Goal: Information Seeking & Learning: Learn about a topic

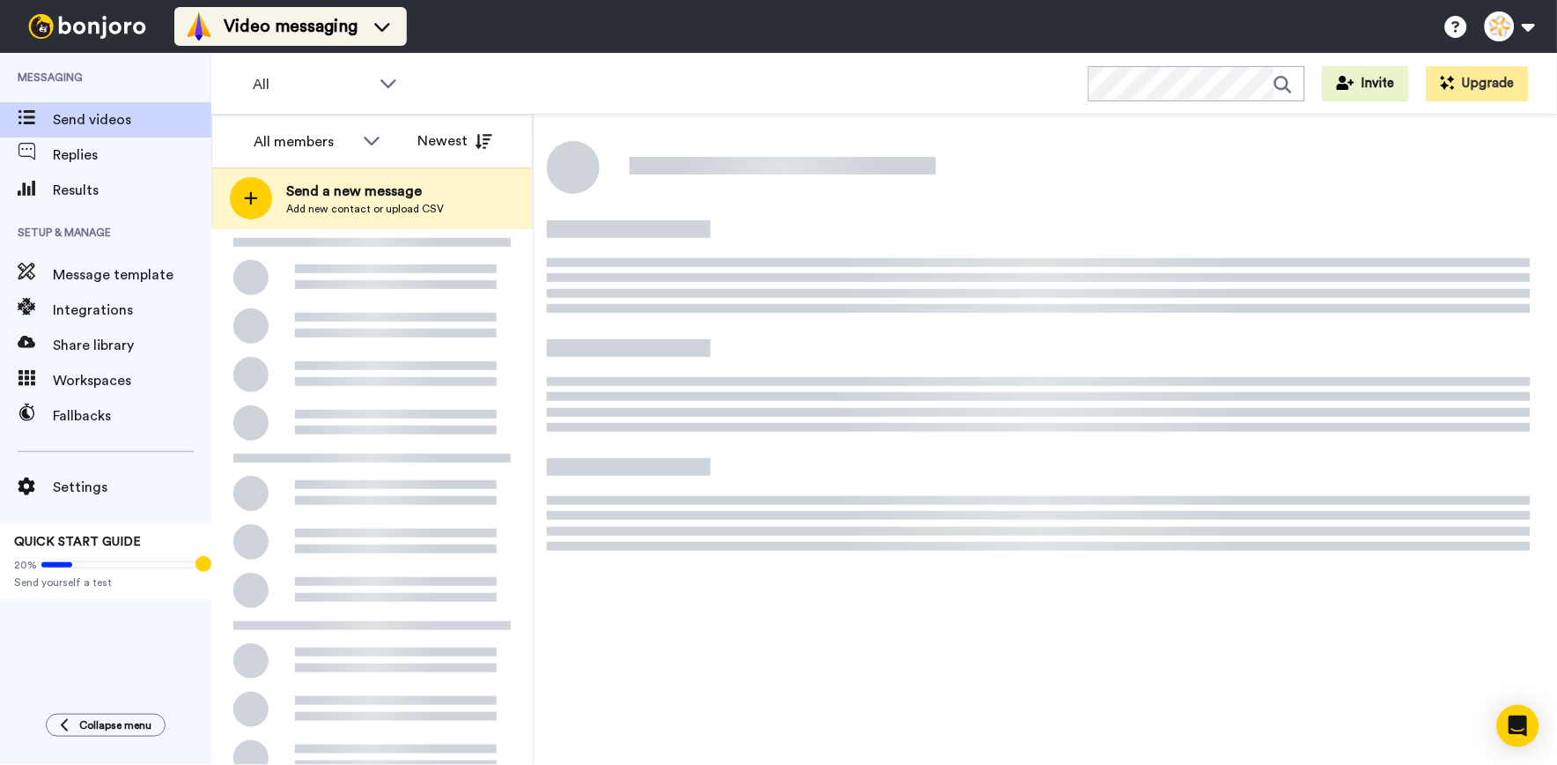
click at [340, 15] on span "Video messaging" at bounding box center [291, 26] width 134 height 25
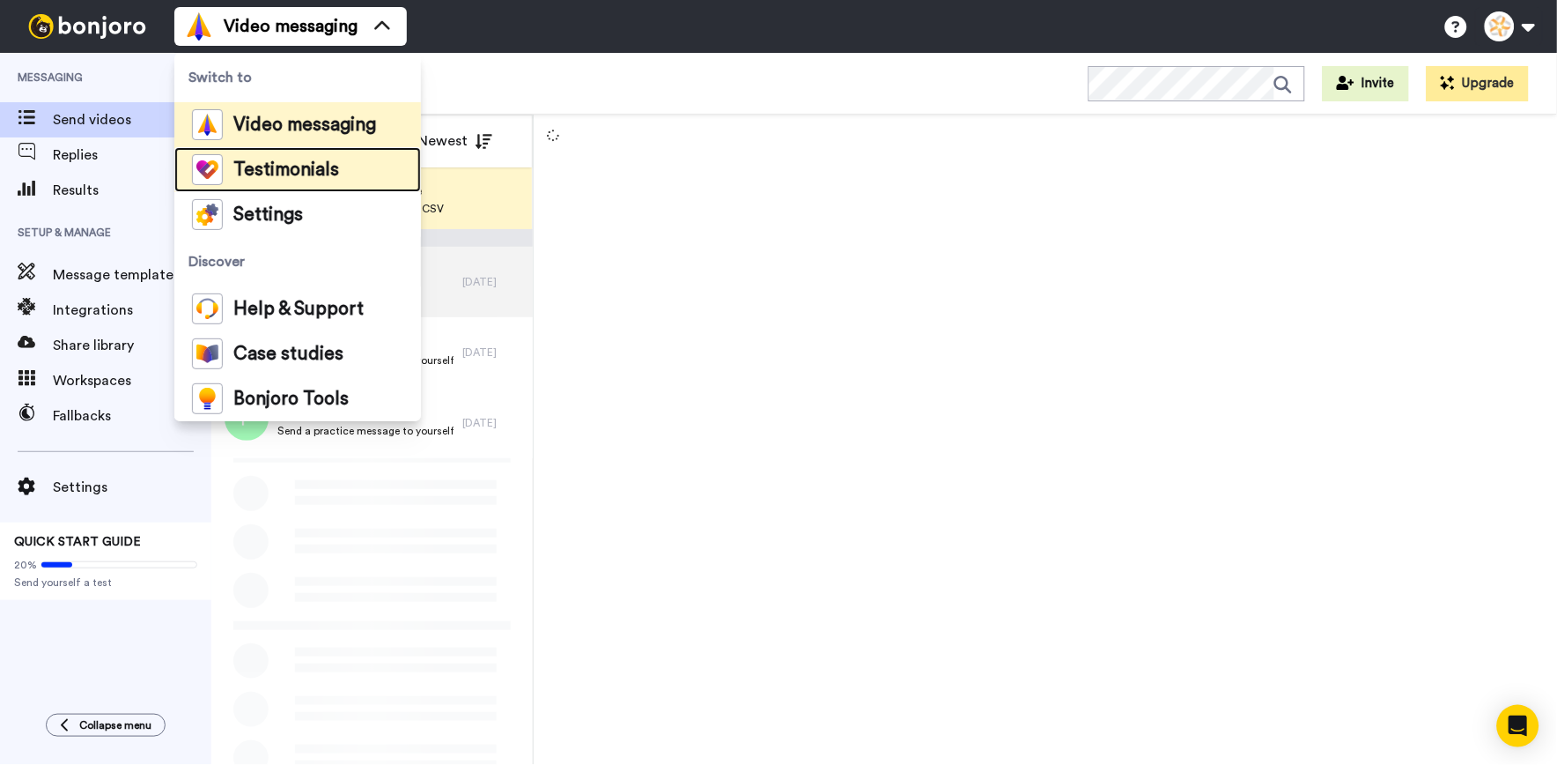
click at [275, 174] on span "Testimonials" at bounding box center [286, 170] width 106 height 18
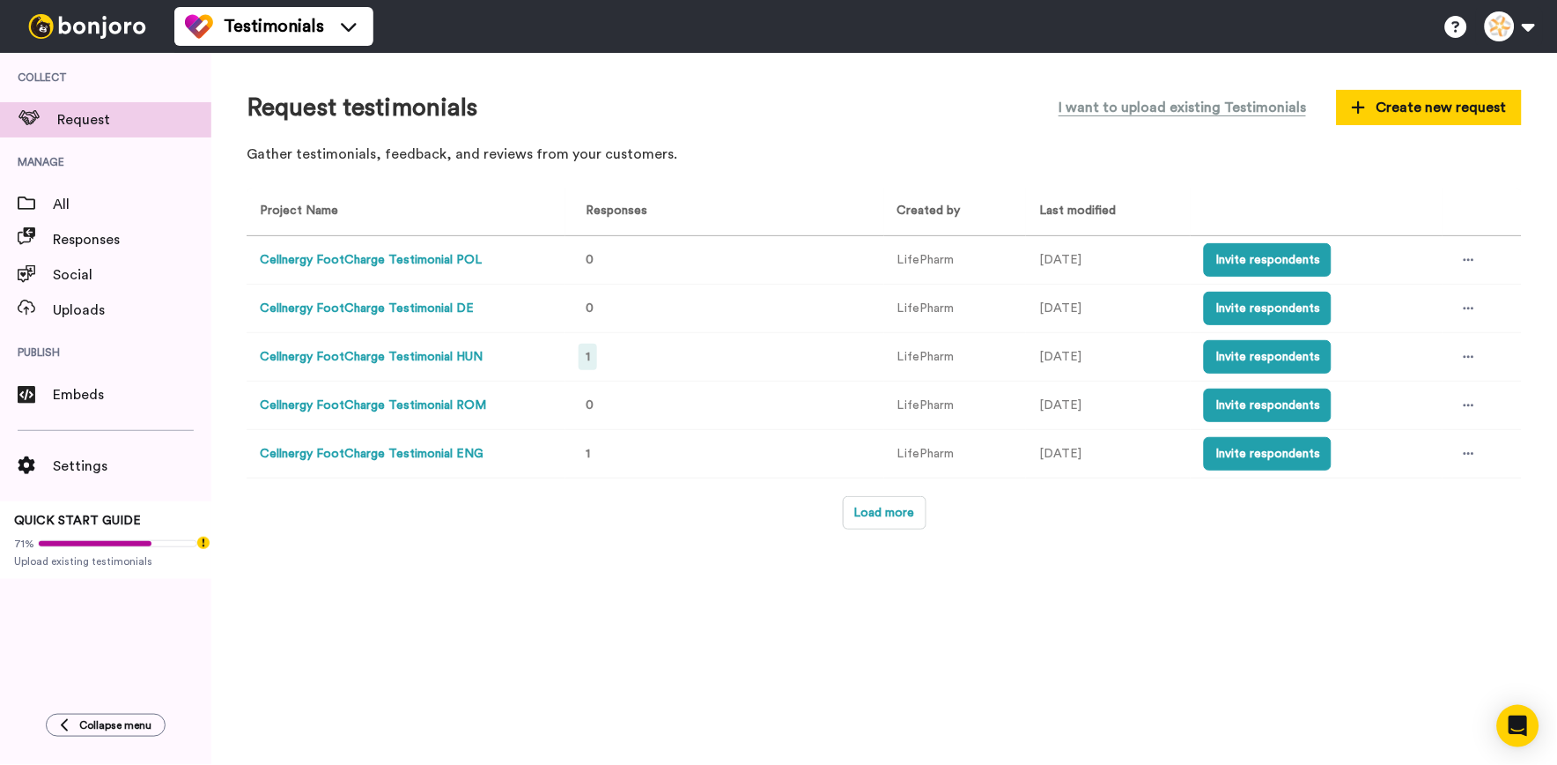
click at [581, 347] on div "1" at bounding box center [588, 357] width 18 height 26
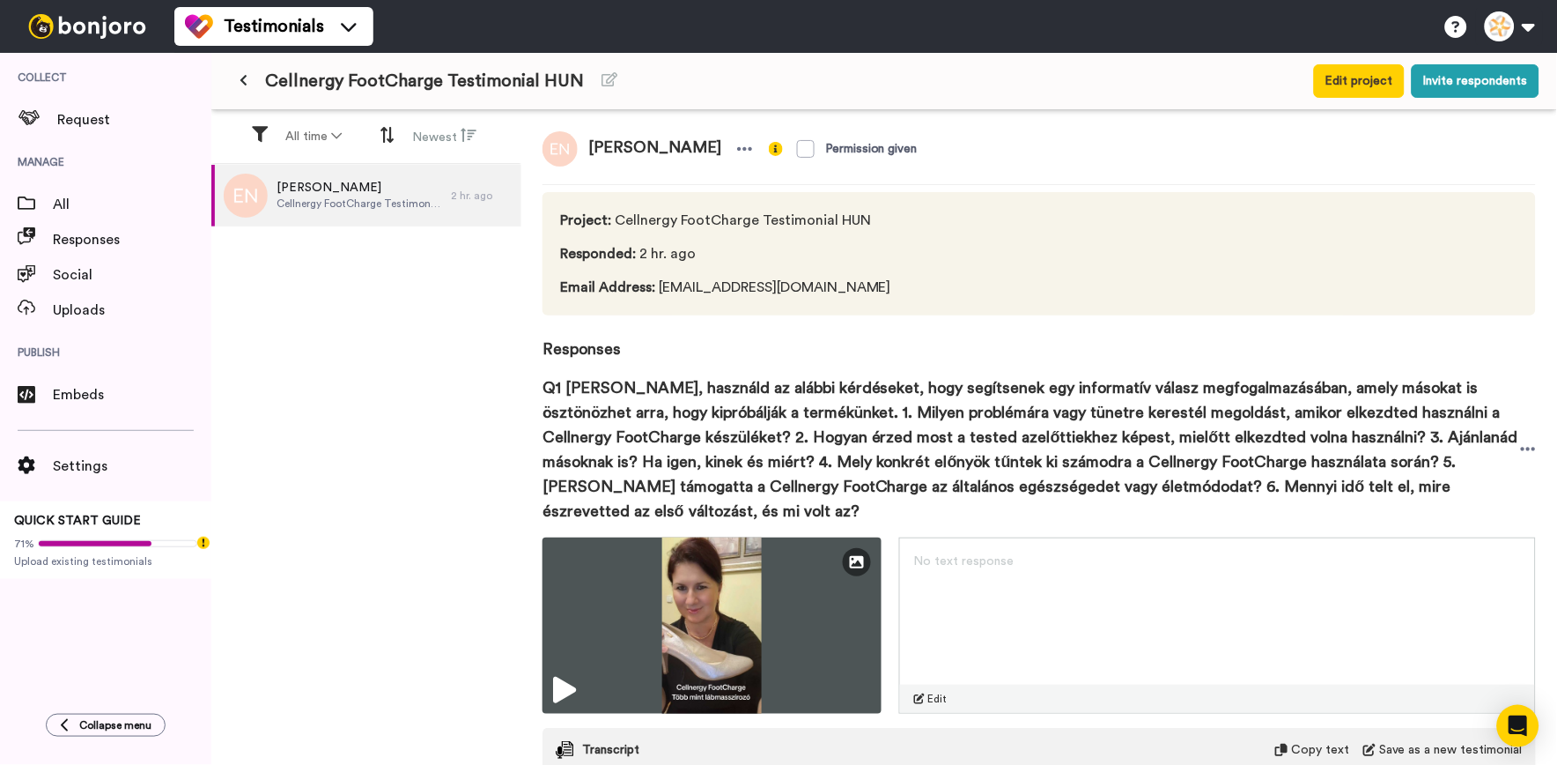
click at [469, 507] on div "Erika Nagy Cellnergy FootCharge Testimonial HUN 2 hr. ago" at bounding box center [366, 466] width 310 height 603
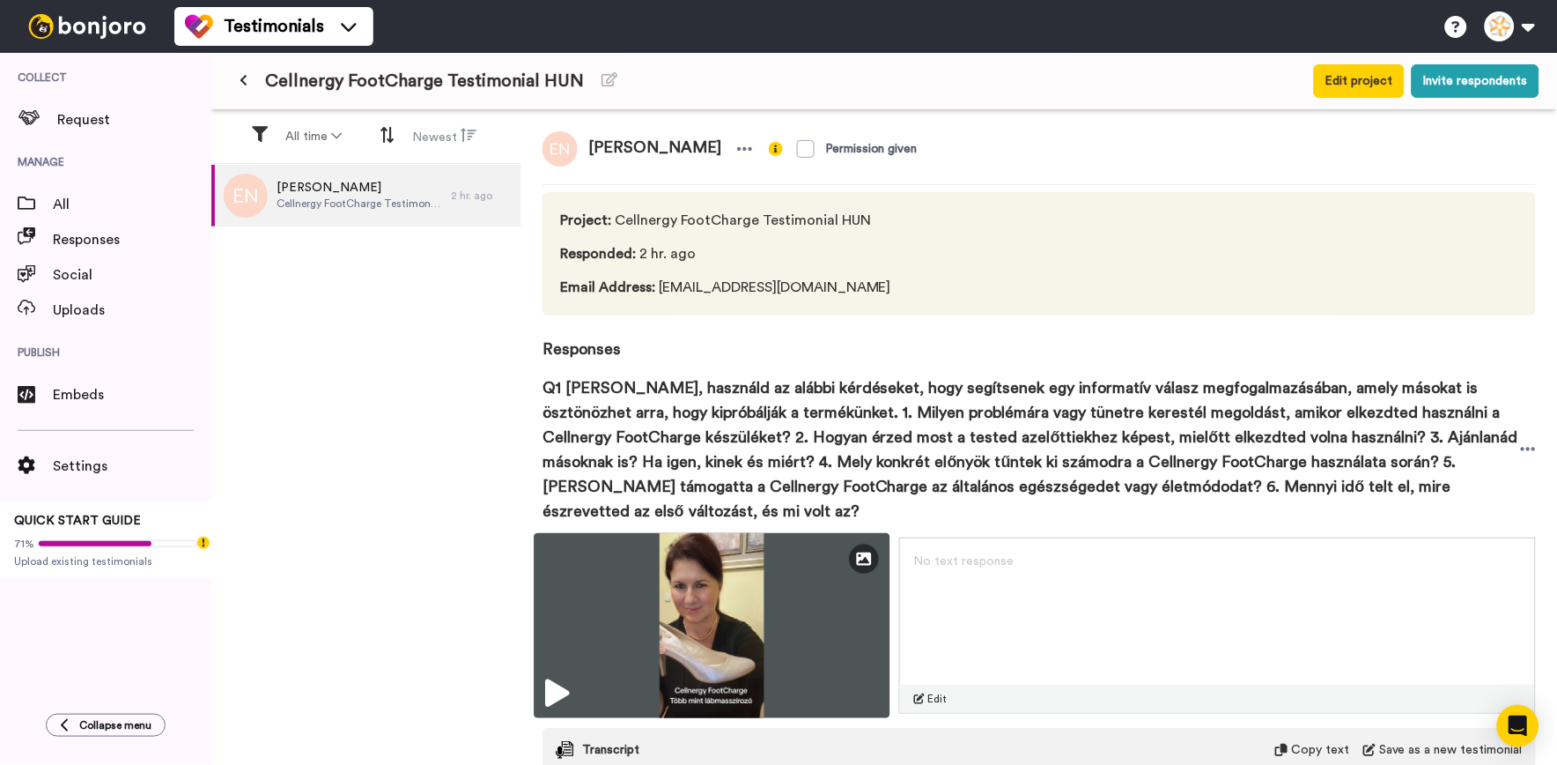
click at [699, 609] on img at bounding box center [712, 625] width 356 height 185
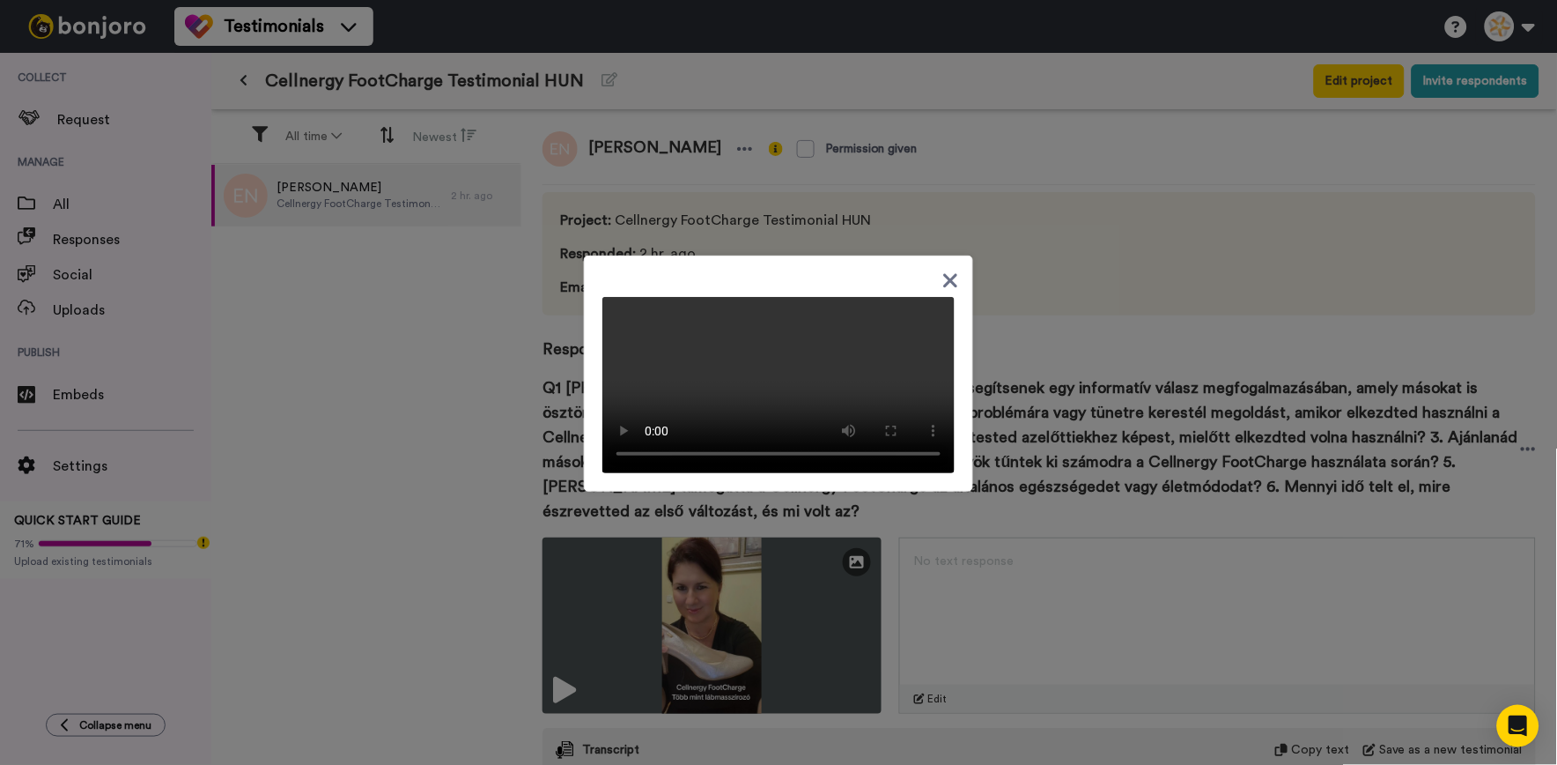
click at [943, 270] on icon at bounding box center [951, 281] width 17 height 22
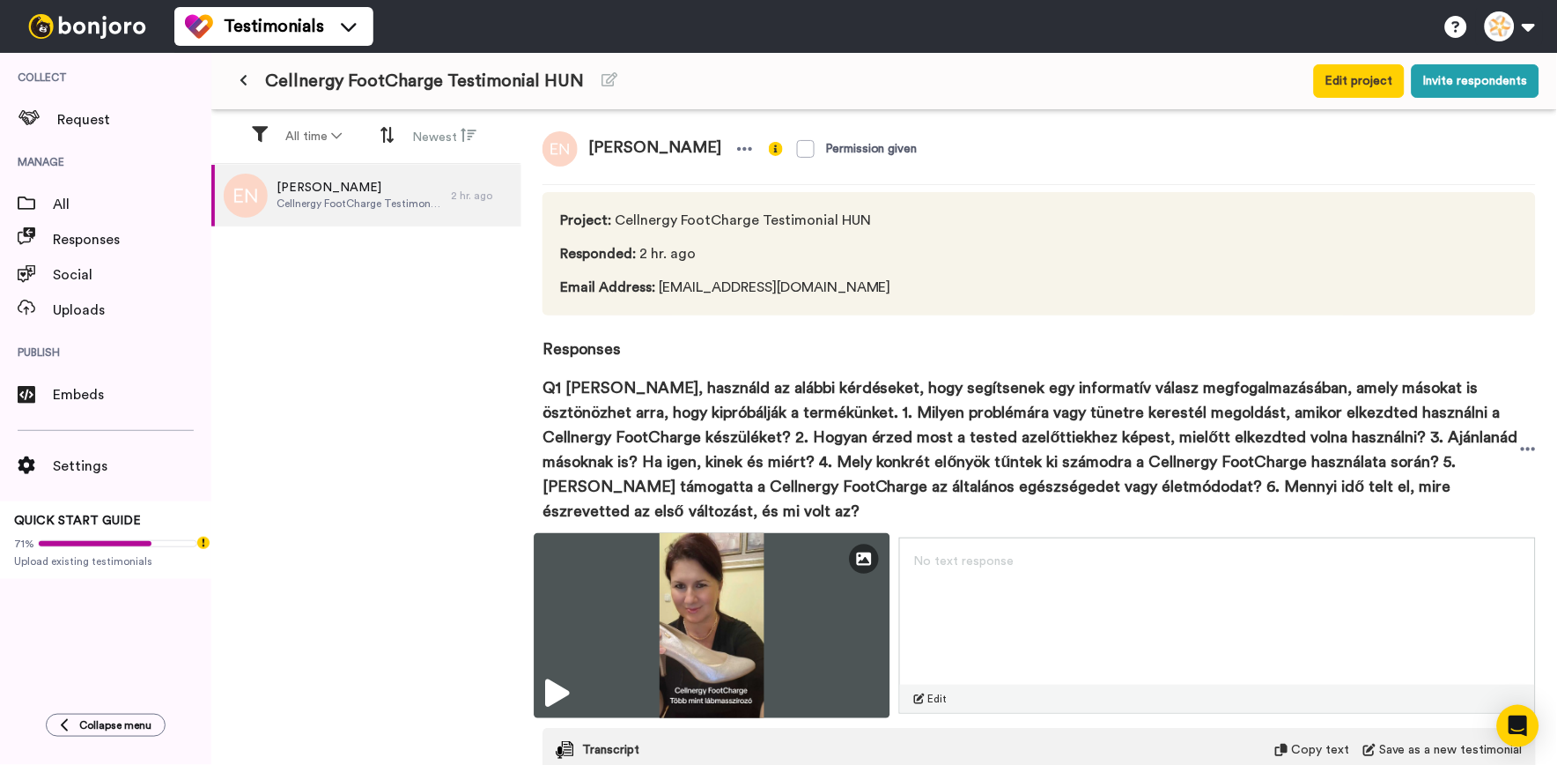
click at [608, 655] on img at bounding box center [712, 625] width 356 height 185
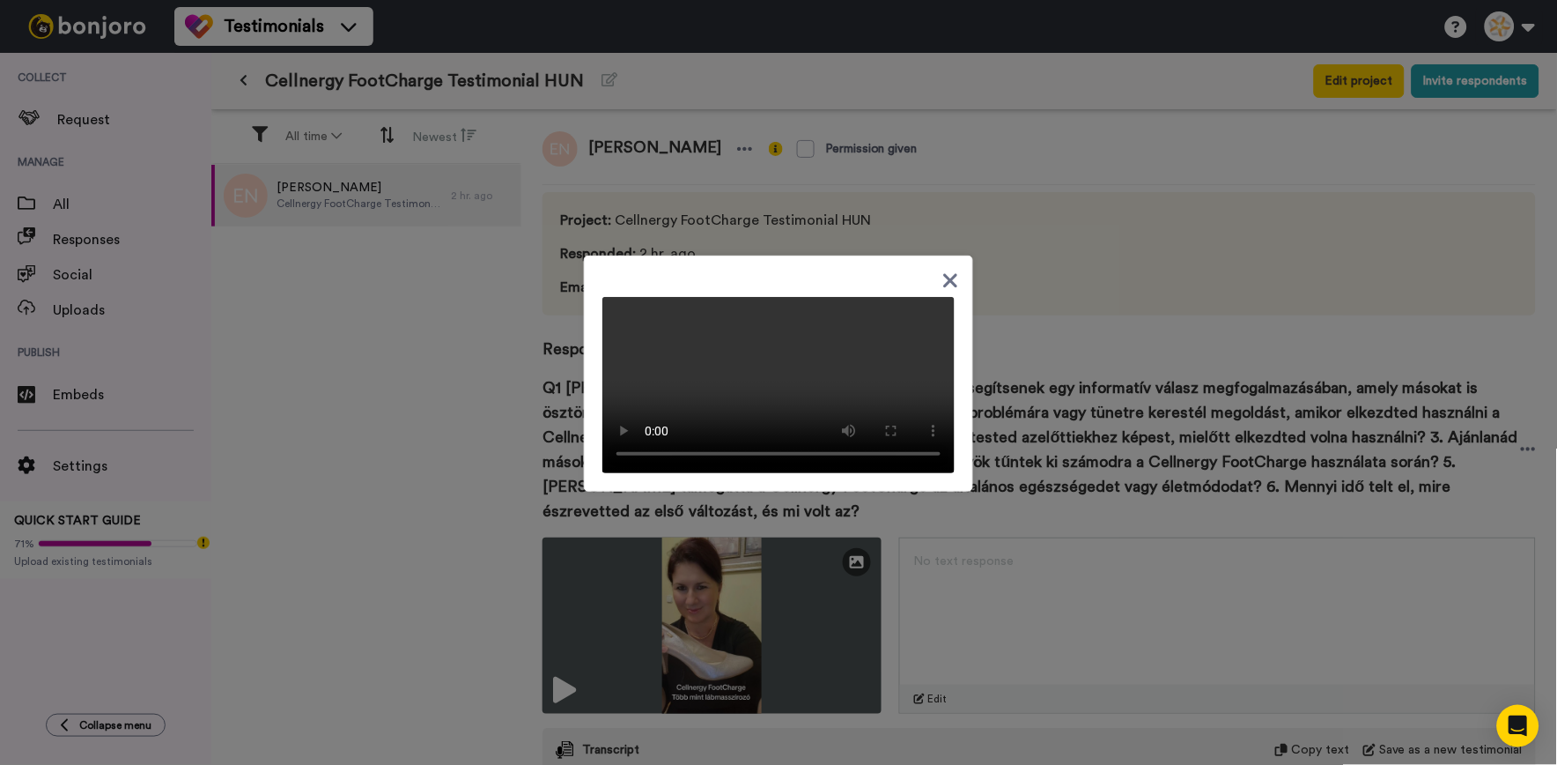
click at [432, 679] on div at bounding box center [778, 382] width 1557 height 765
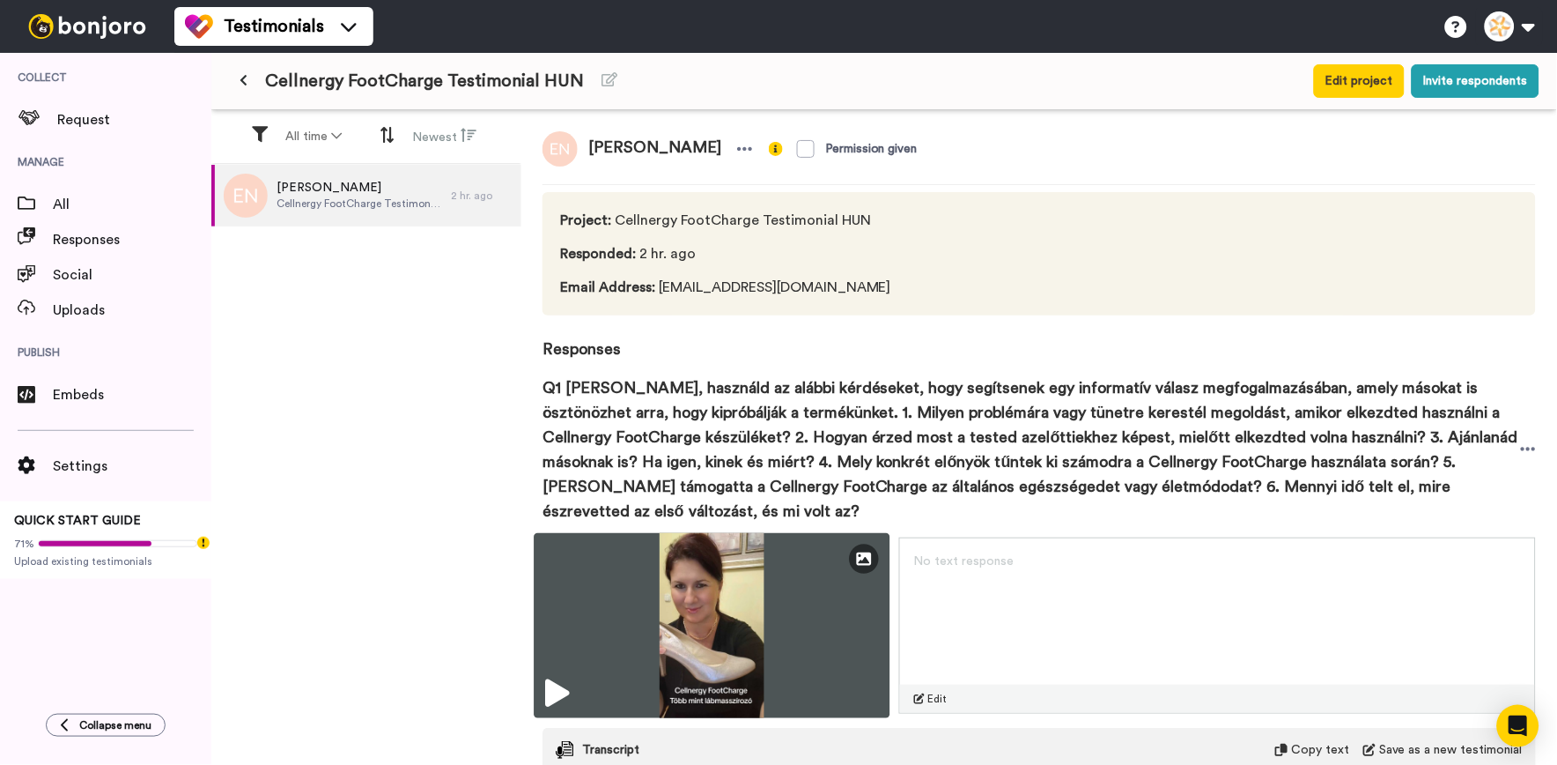
click at [566, 669] on img at bounding box center [712, 625] width 356 height 185
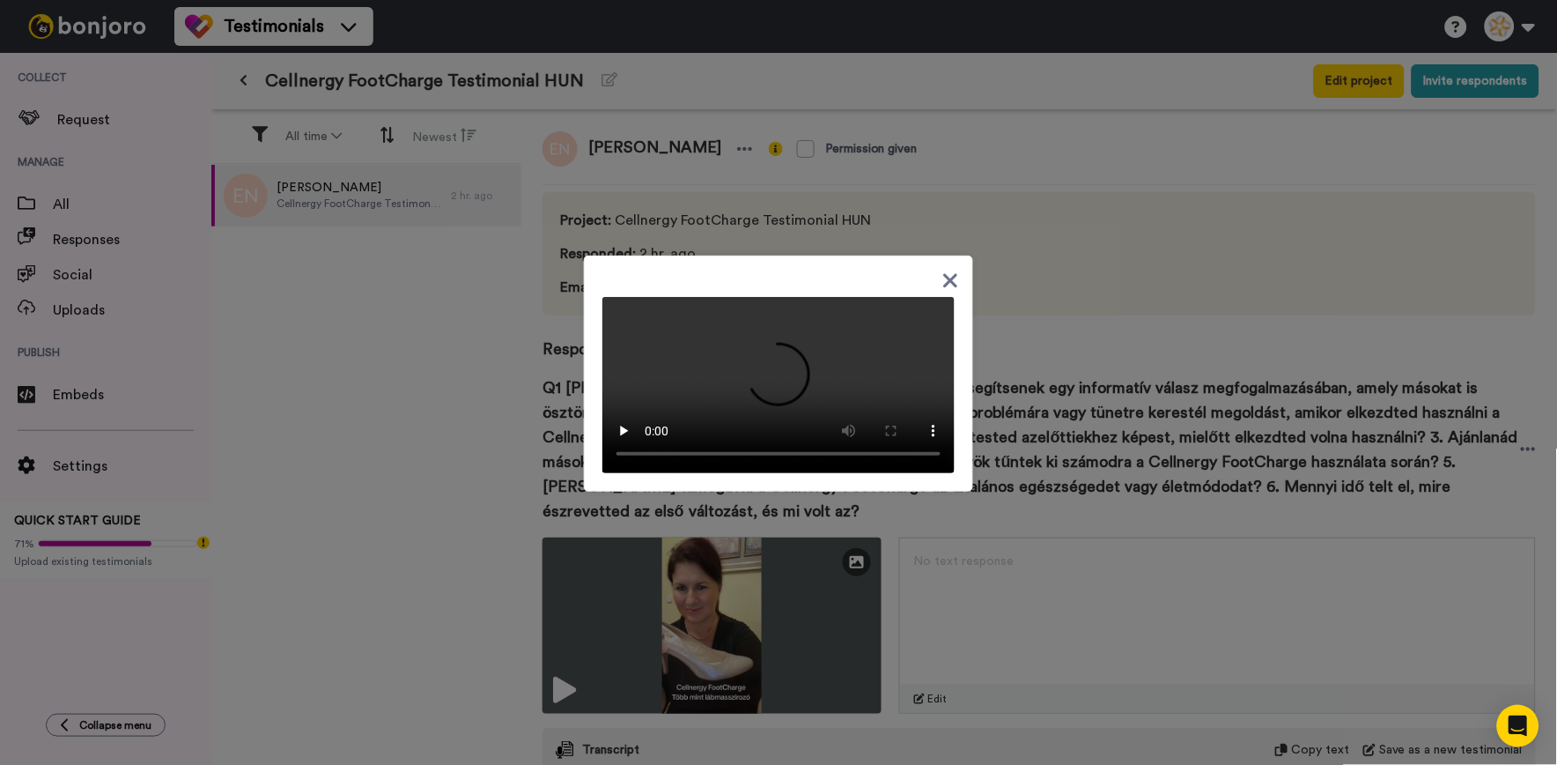
click at [943, 270] on icon at bounding box center [951, 281] width 17 height 22
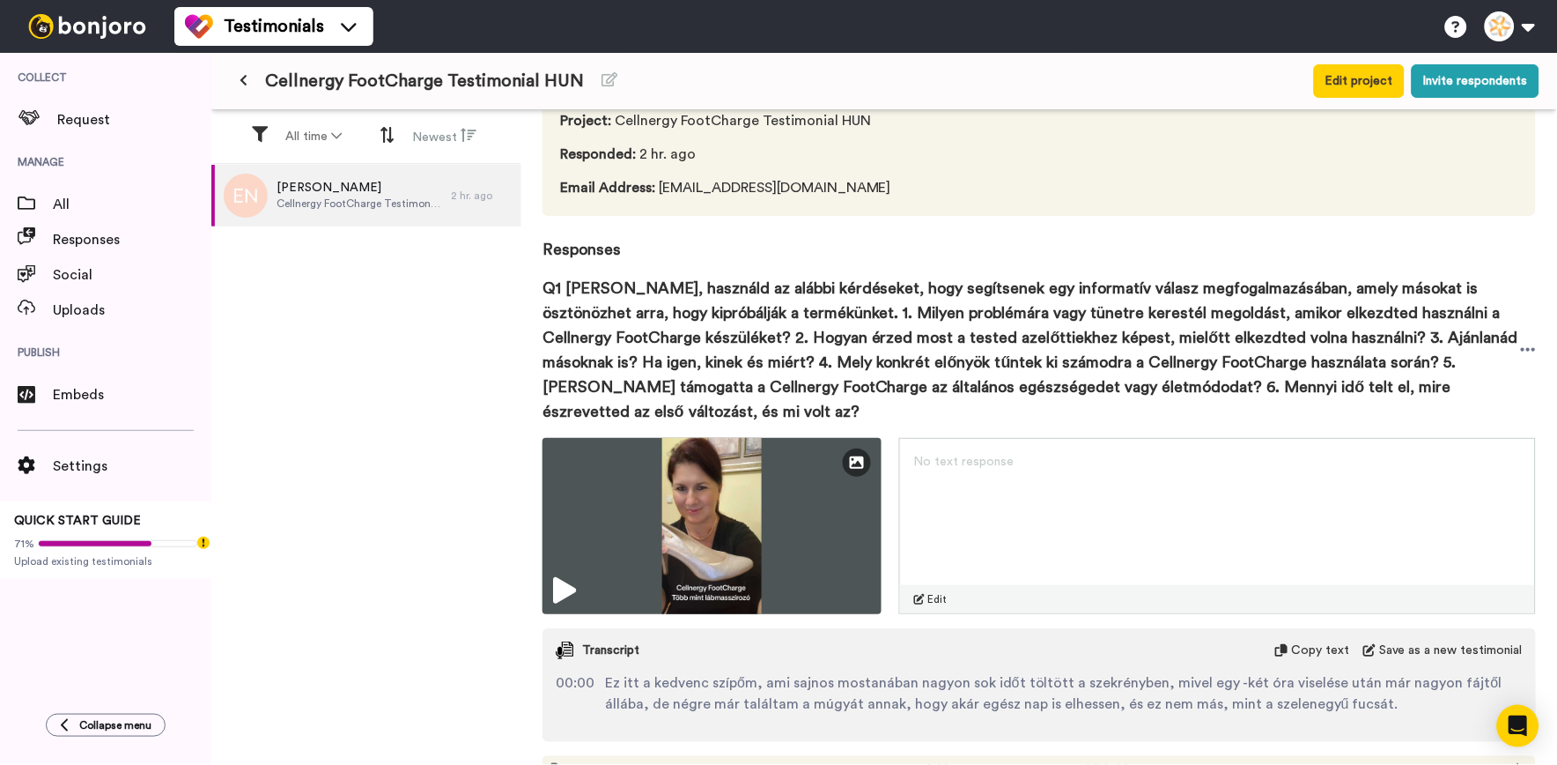
scroll to position [178, 0]
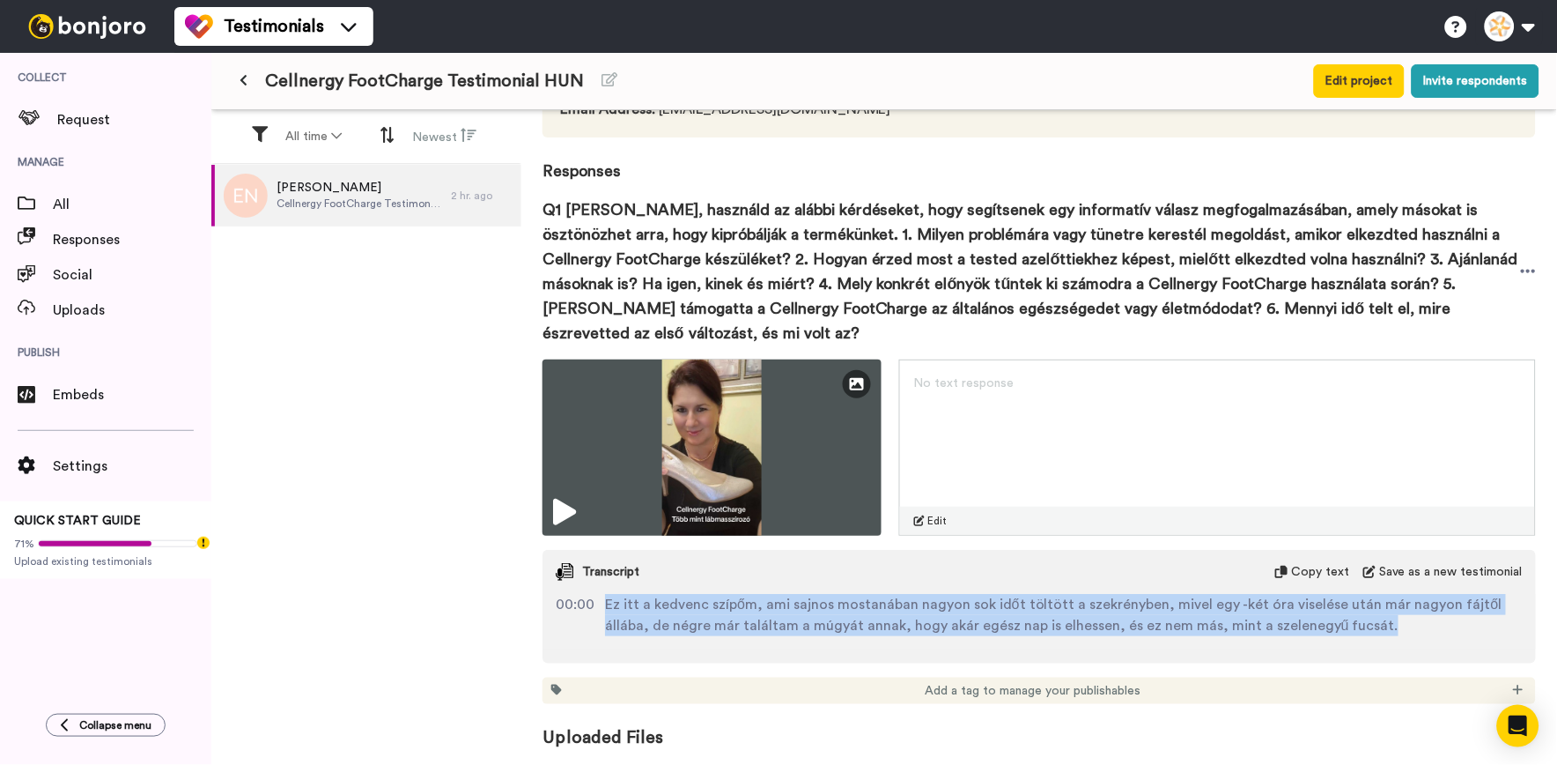
drag, startPoint x: 1389, startPoint y: 632, endPoint x: 603, endPoint y: 609, distance: 787.0
click at [603, 609] on div "00:00 Ez itt a kedvenc szípőm, ami sajnos mostanában nagyon sok időt töltött a …" at bounding box center [1039, 615] width 967 height 42
copy span "Ez itt a kedvenc szípőm, ami sajnos mostanában nagyon sok időt töltött a szekré…"
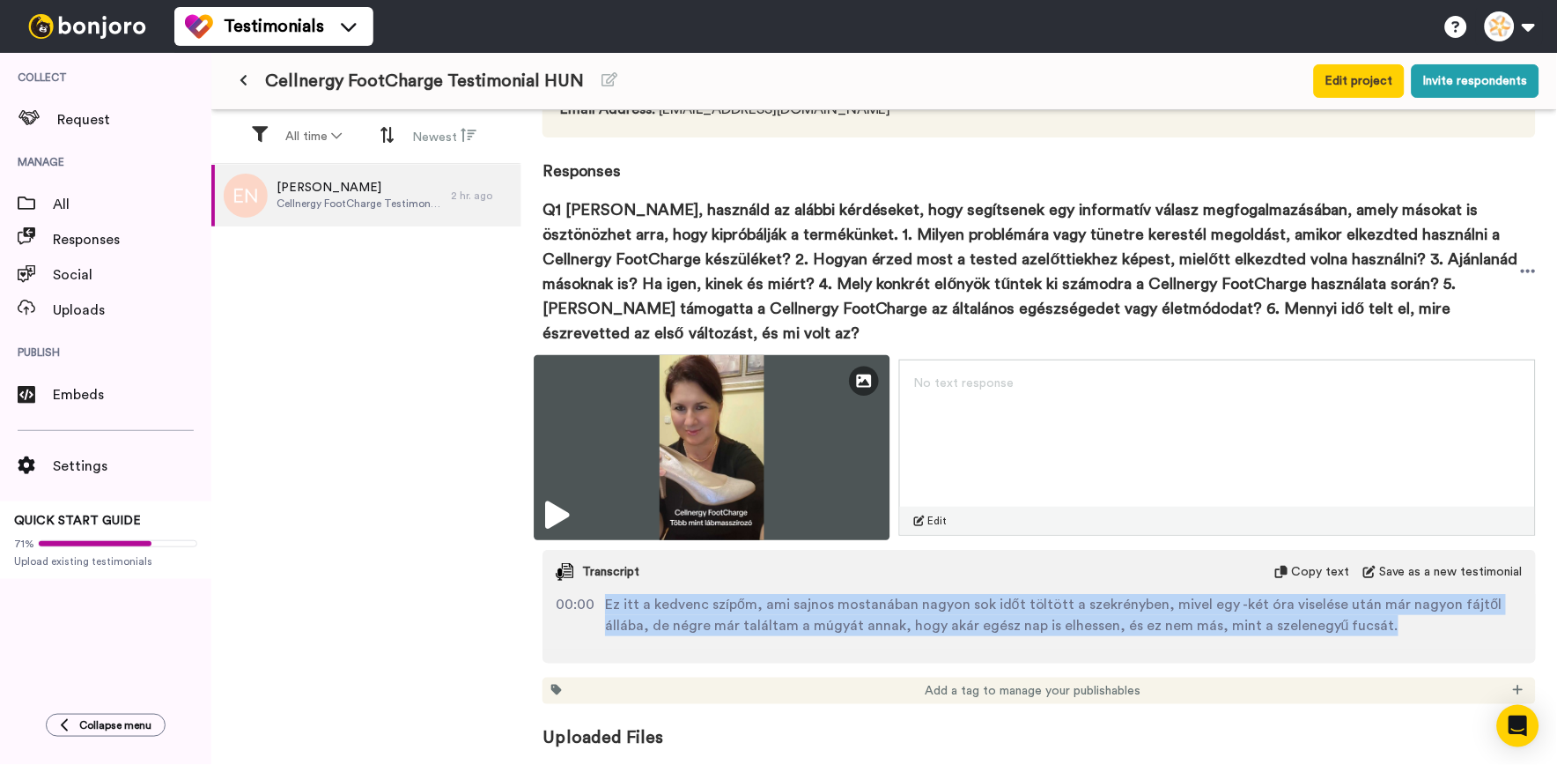
click at [773, 481] on img at bounding box center [712, 447] width 356 height 185
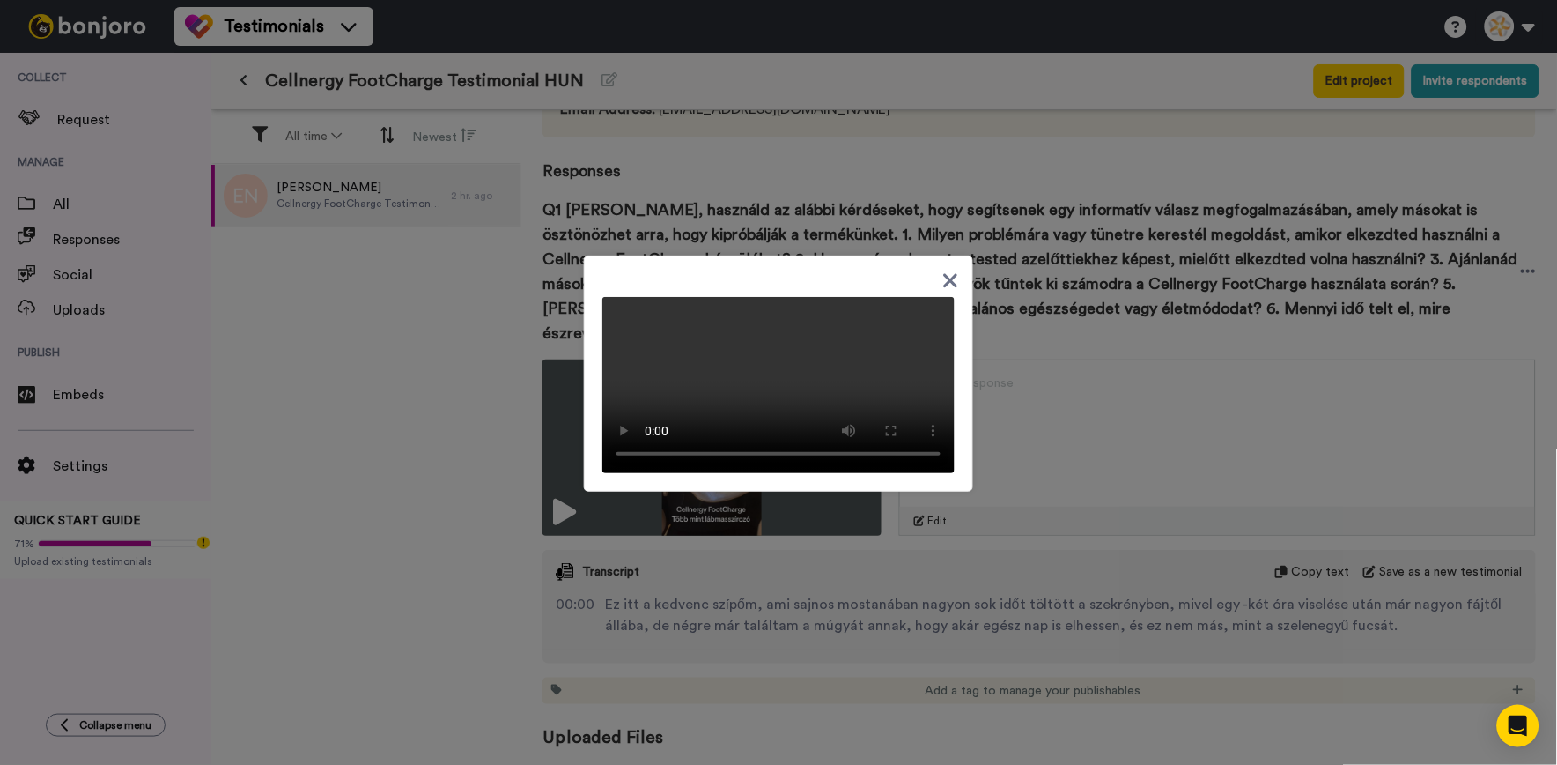
click at [950, 274] on icon at bounding box center [951, 281] width 14 height 14
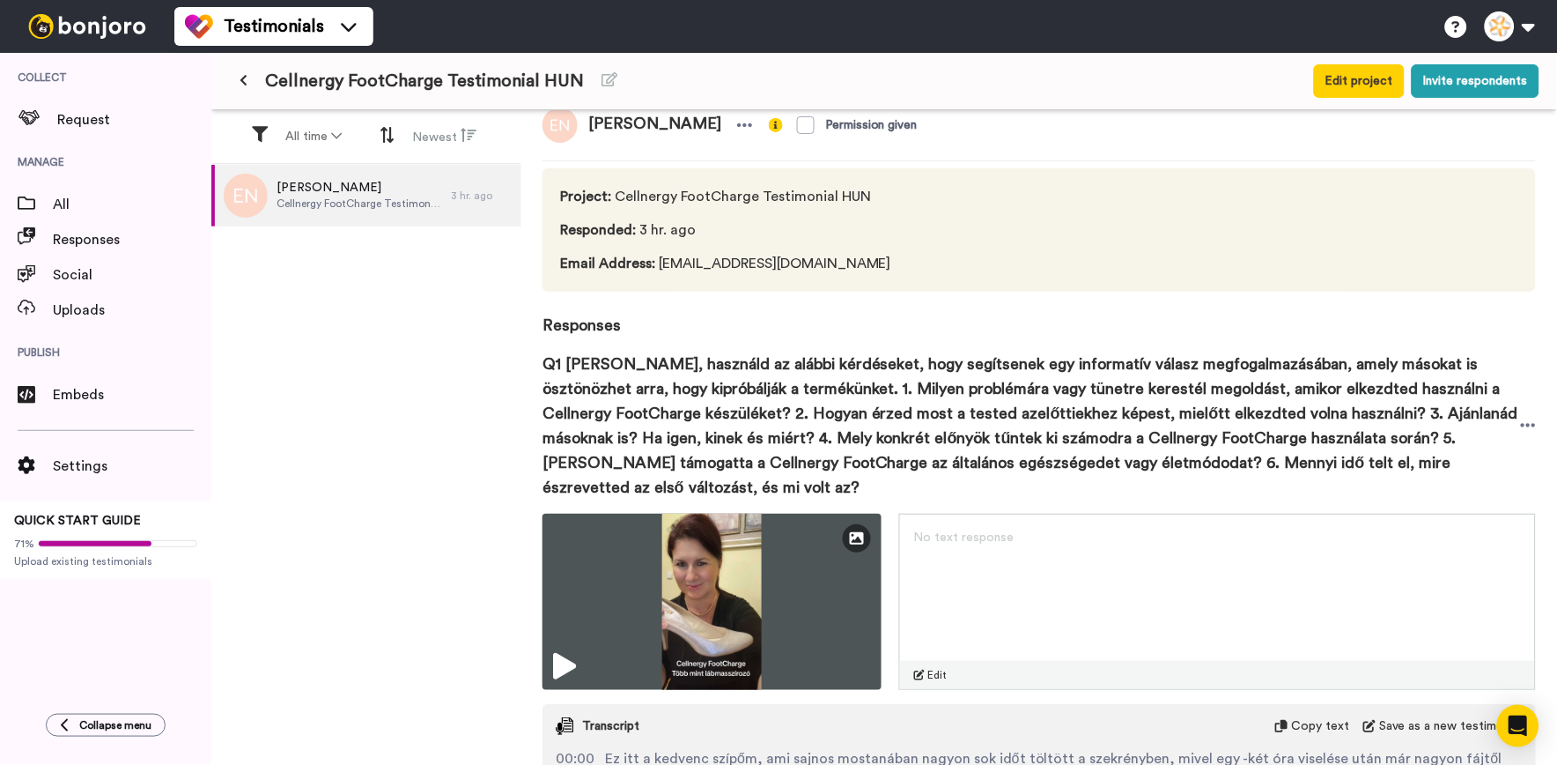
scroll to position [0, 0]
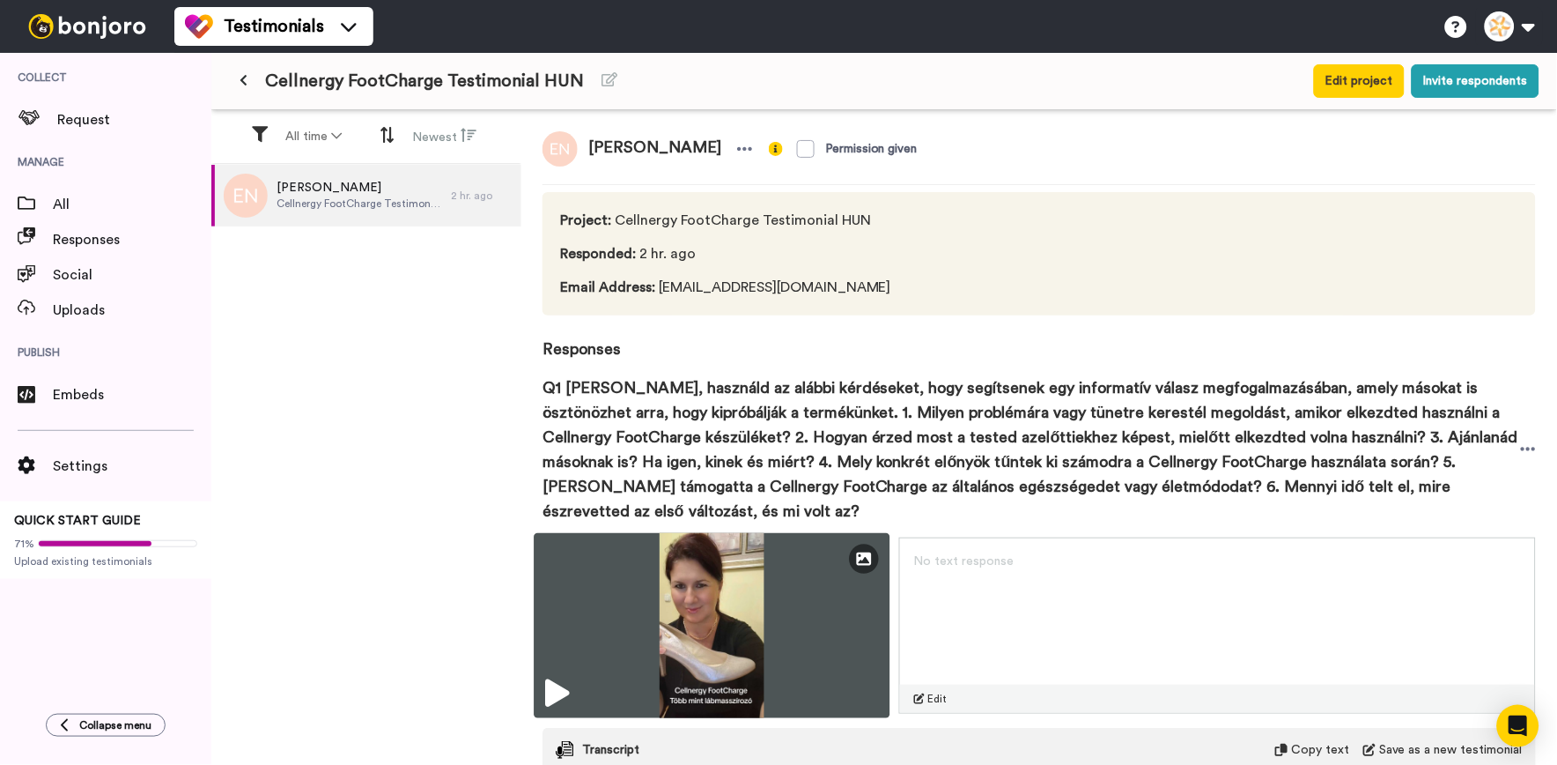
click at [618, 682] on img at bounding box center [712, 625] width 356 height 185
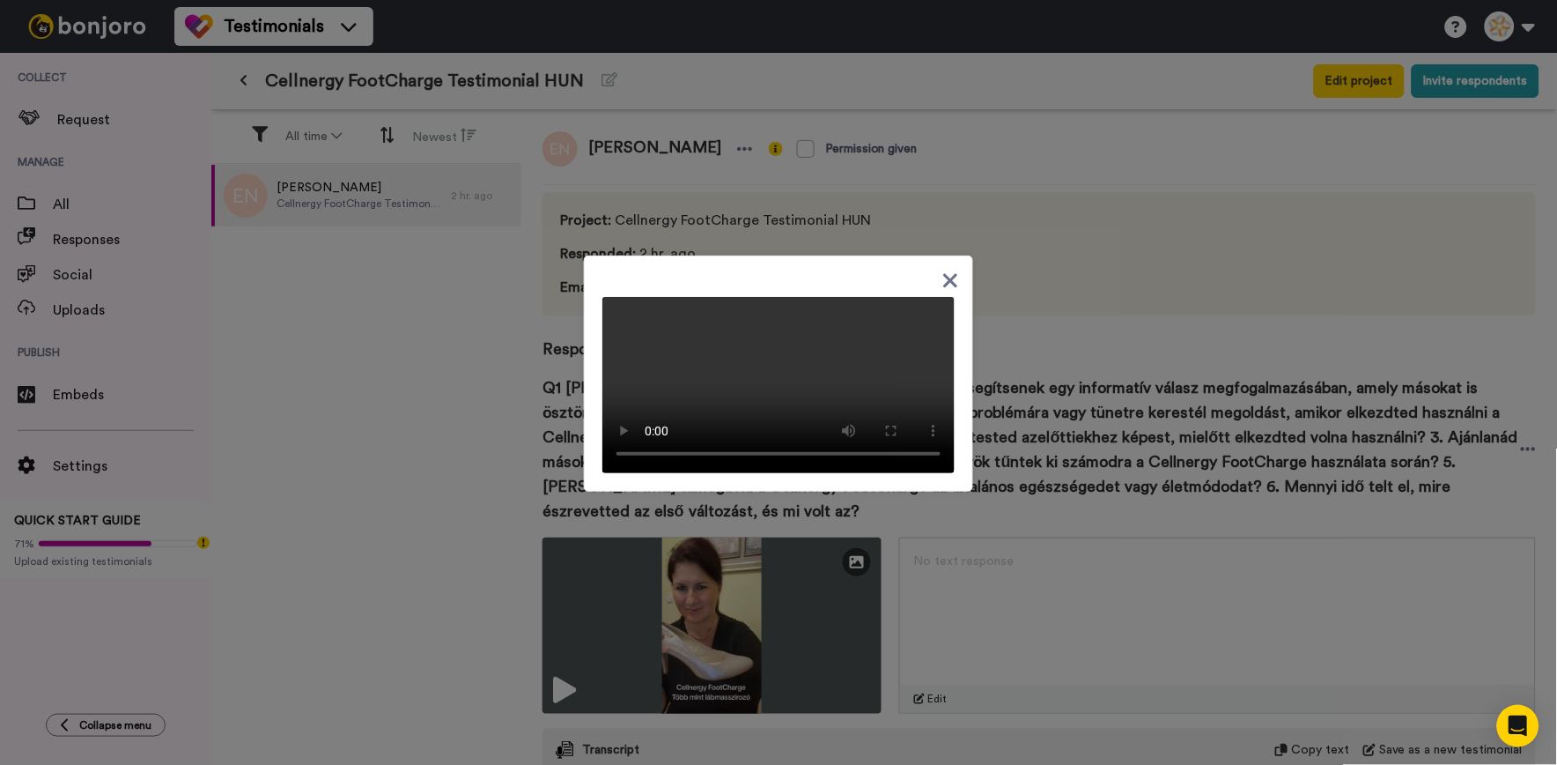
click at [948, 270] on icon at bounding box center [951, 281] width 17 height 22
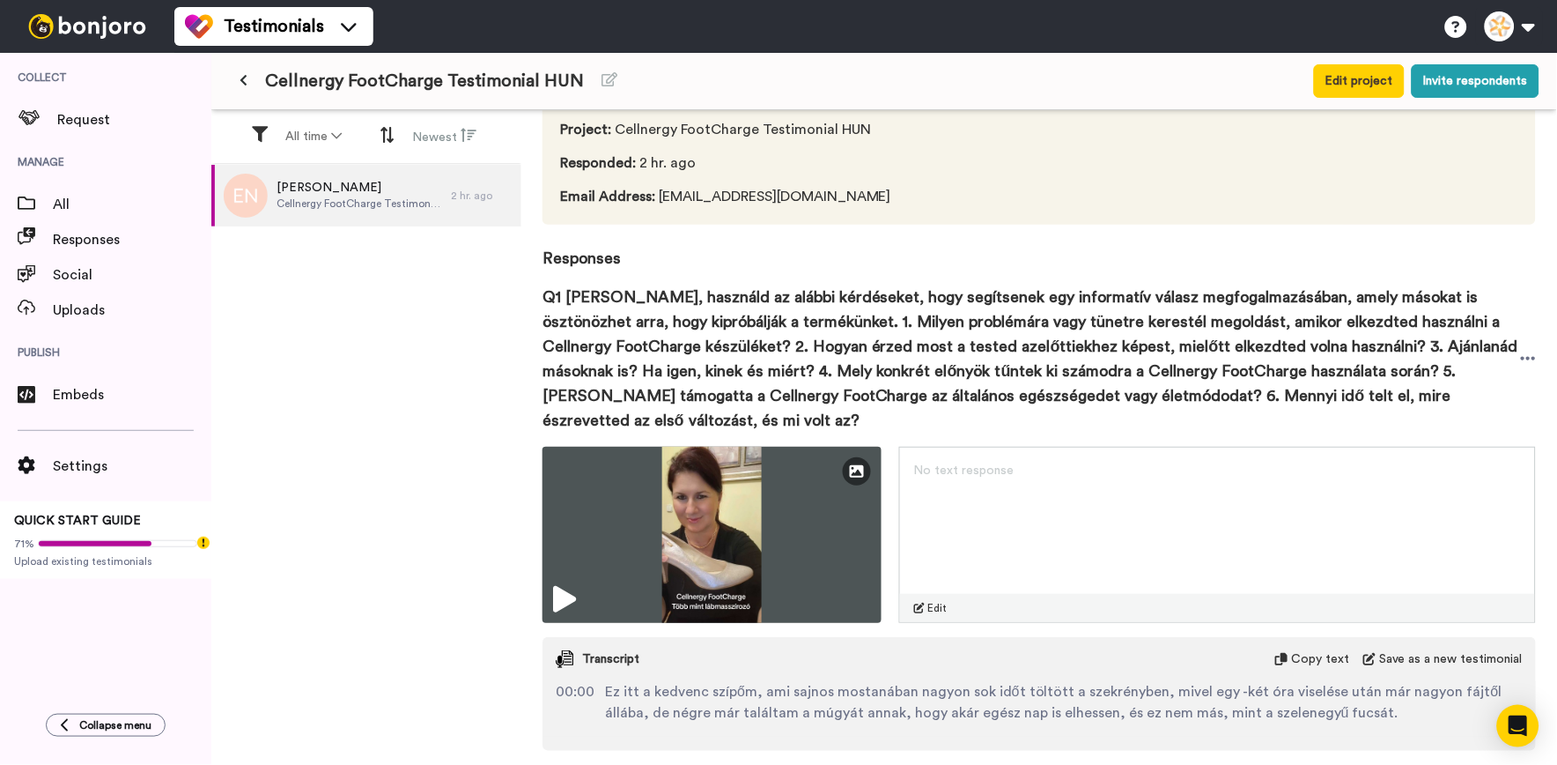
scroll to position [178, 0]
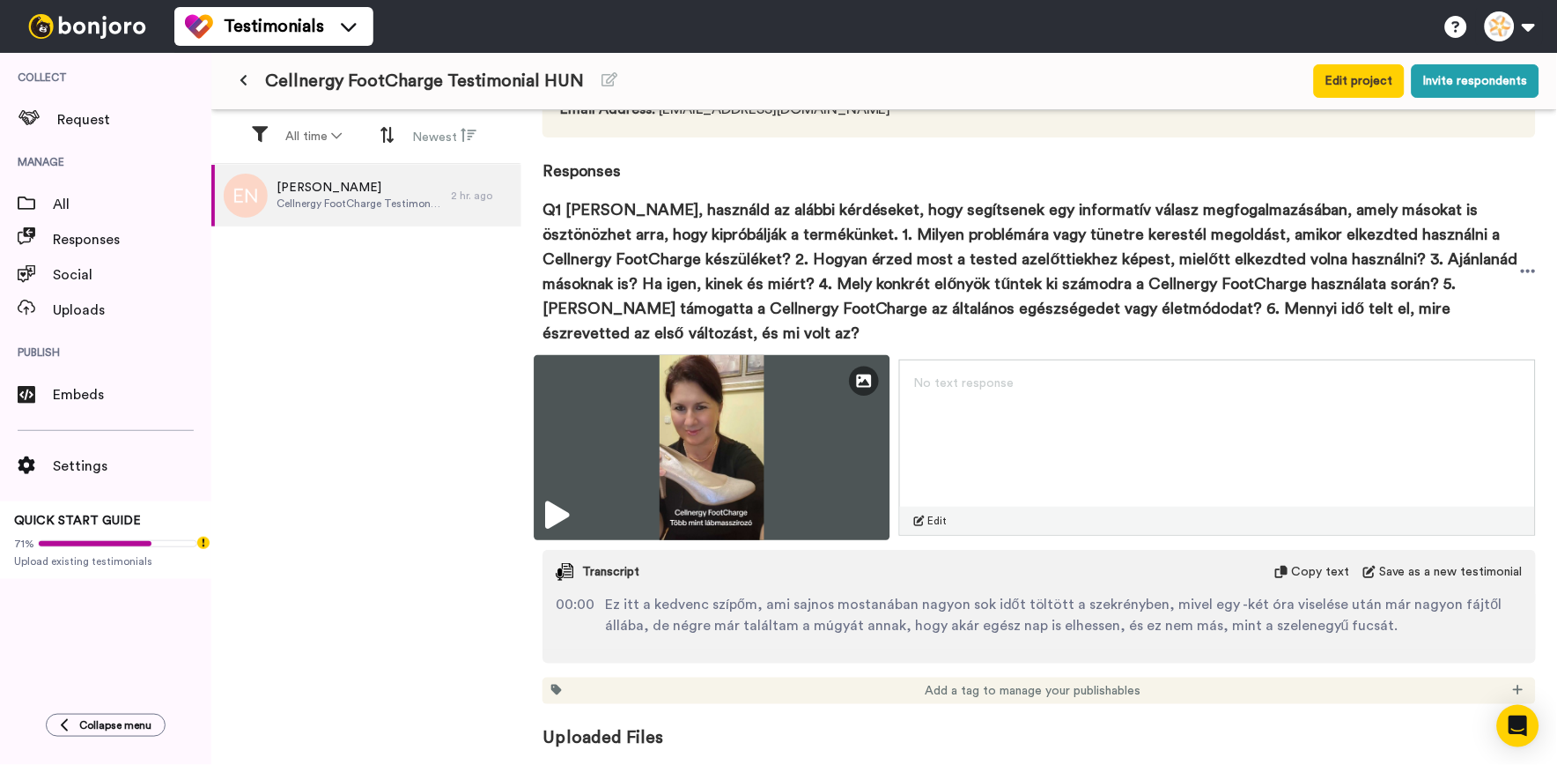
click at [813, 481] on img at bounding box center [712, 447] width 356 height 185
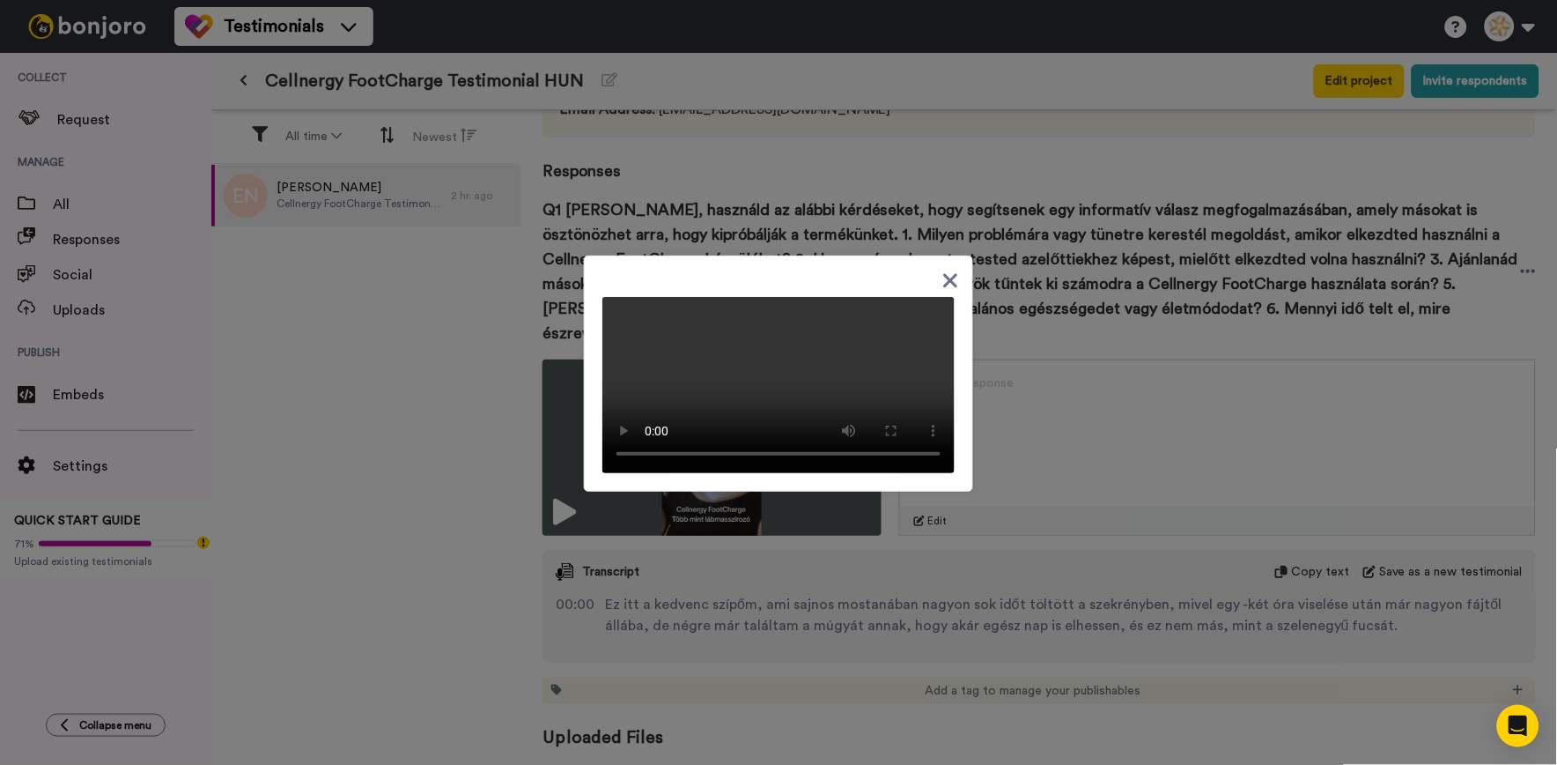
click at [950, 274] on icon at bounding box center [951, 281] width 14 height 14
